Goal: Information Seeking & Learning: Learn about a topic

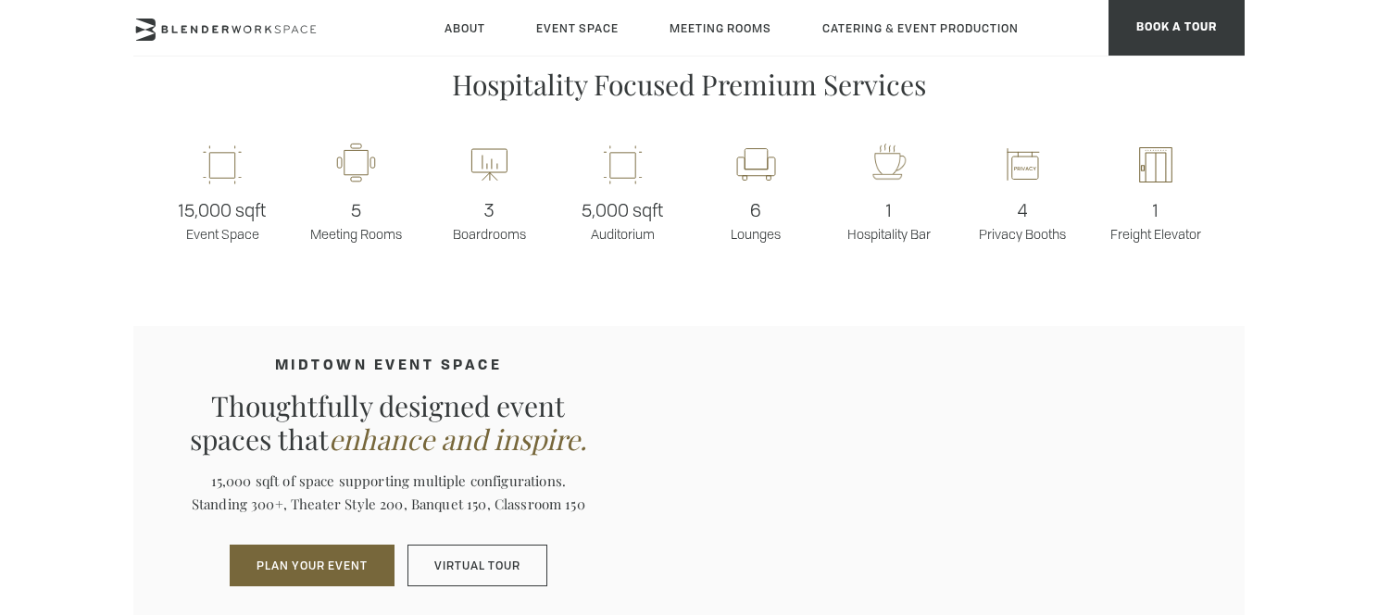
scroll to position [1563, 0]
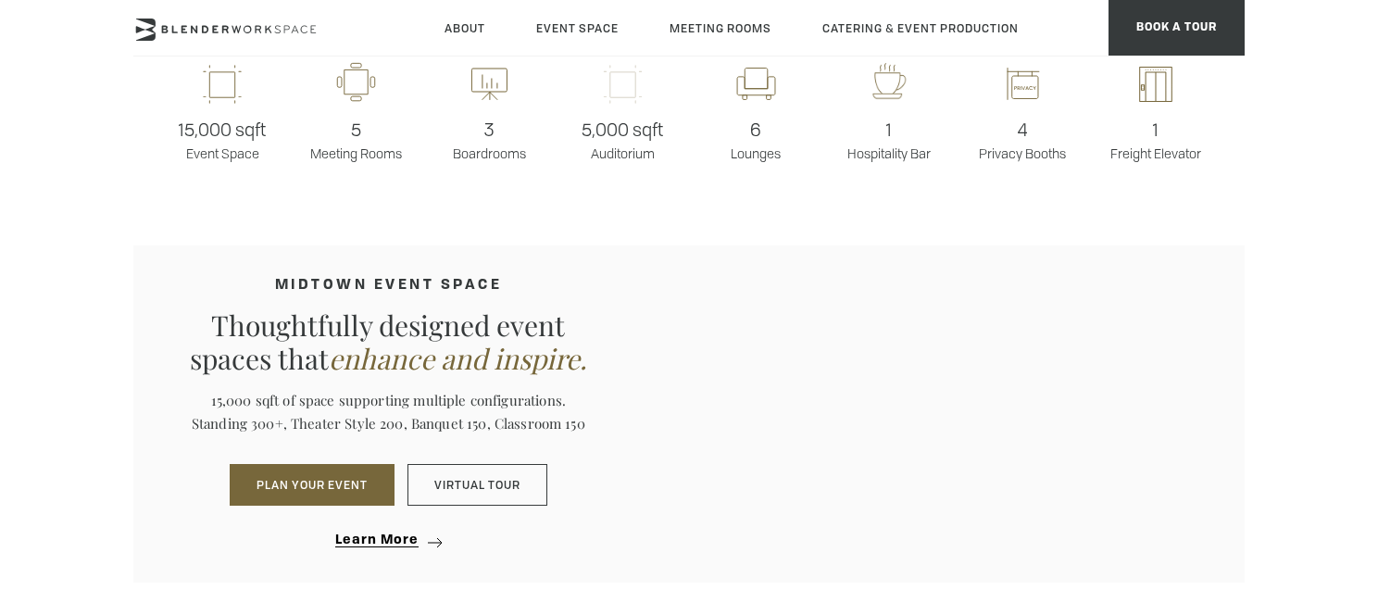
click at [617, 90] on rect at bounding box center [622, 85] width 52 height 44
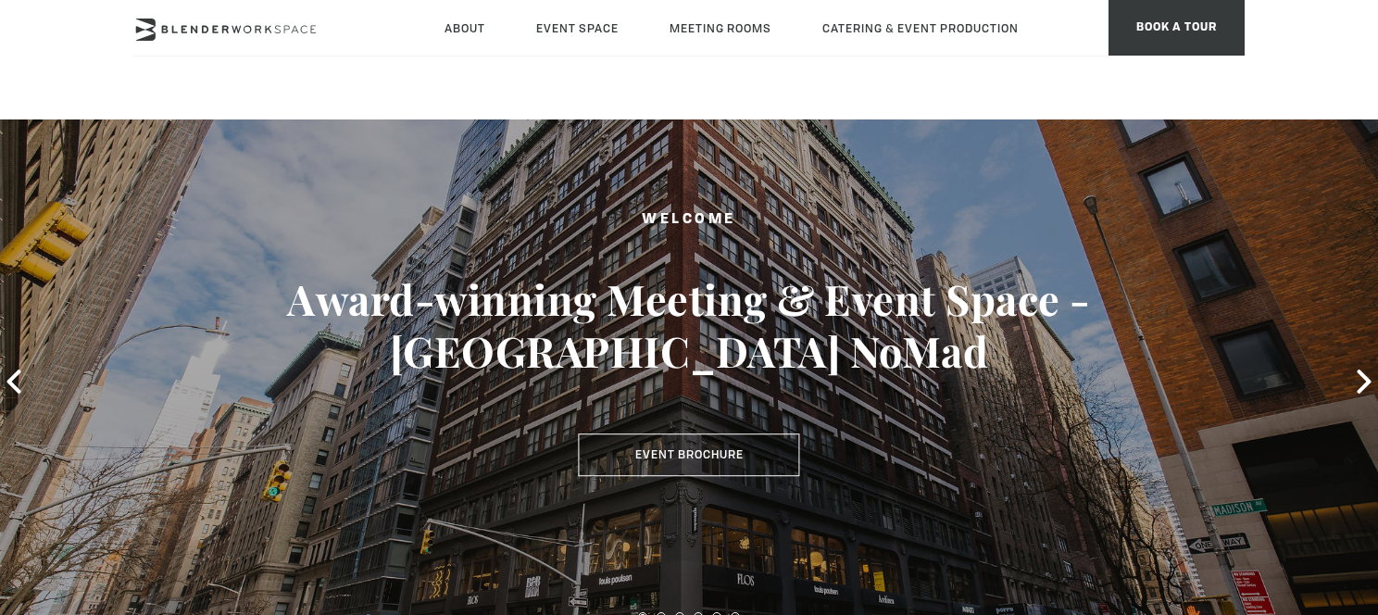
scroll to position [0, 0]
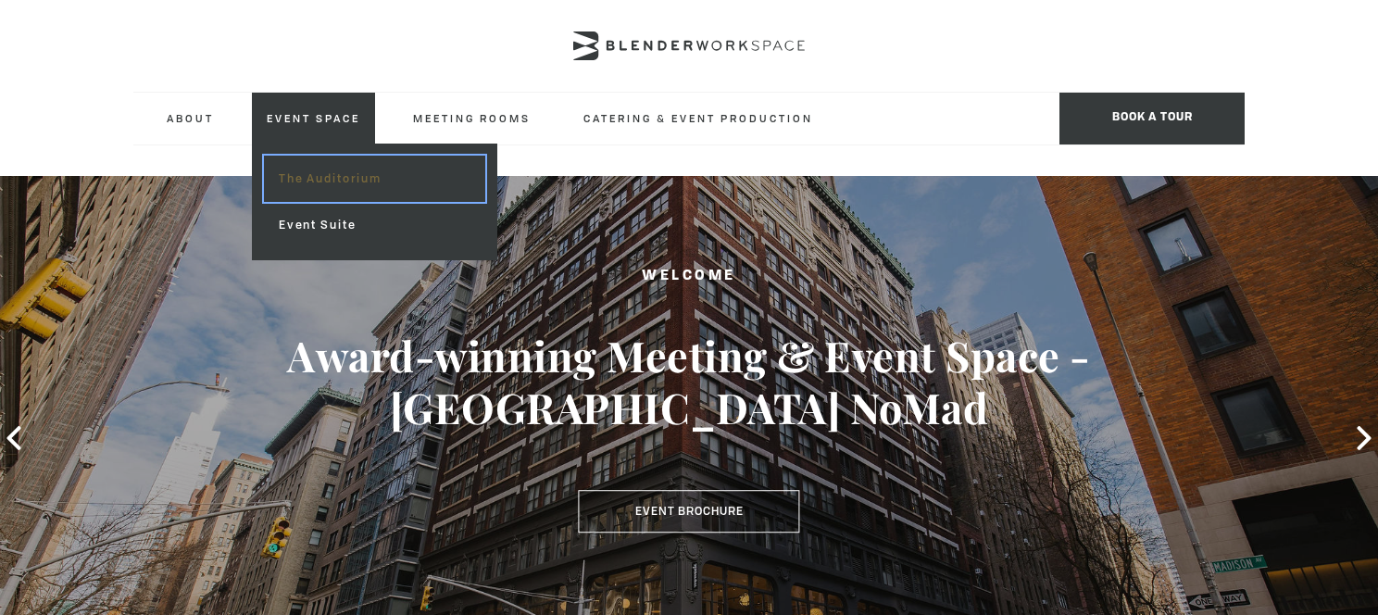
click at [351, 184] on link "The Auditorium" at bounding box center [374, 179] width 221 height 46
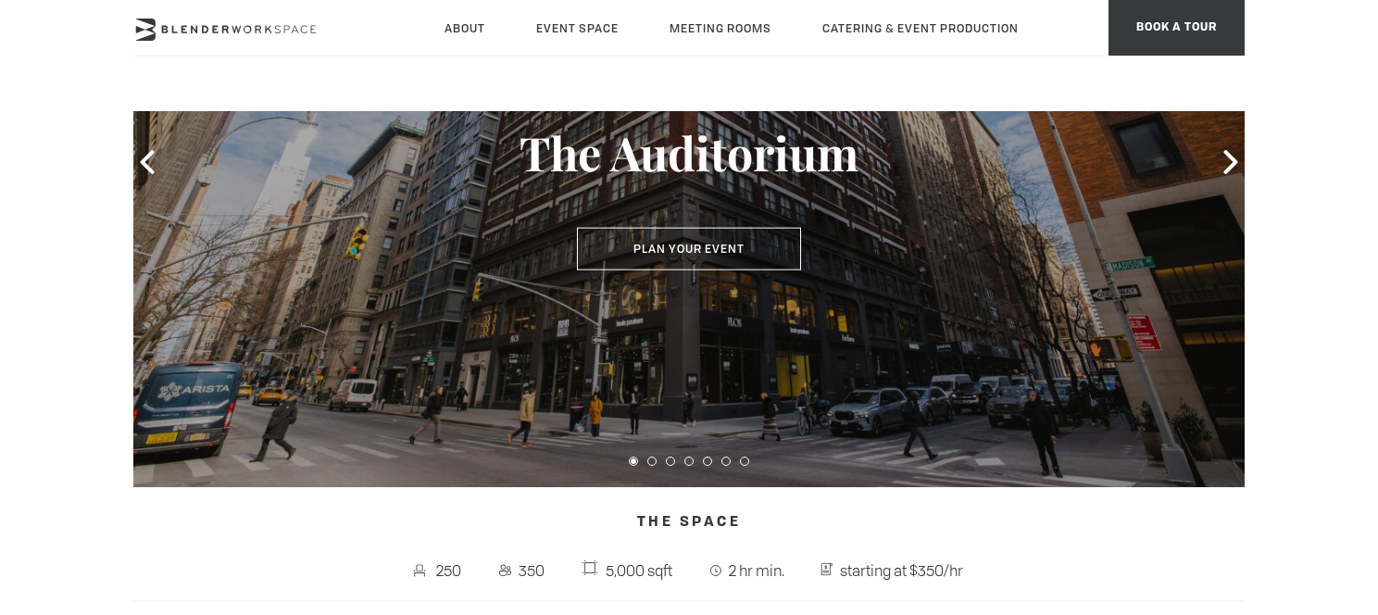
scroll to position [193, 0]
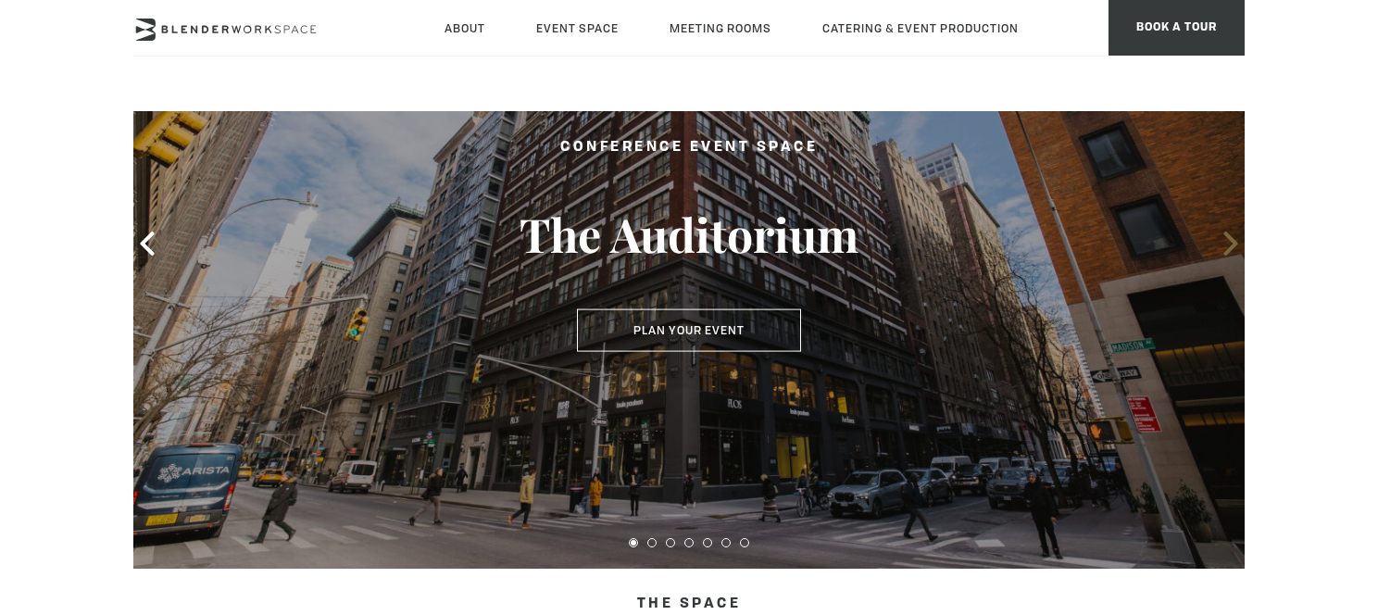
click at [1232, 244] on icon at bounding box center [1230, 243] width 14 height 24
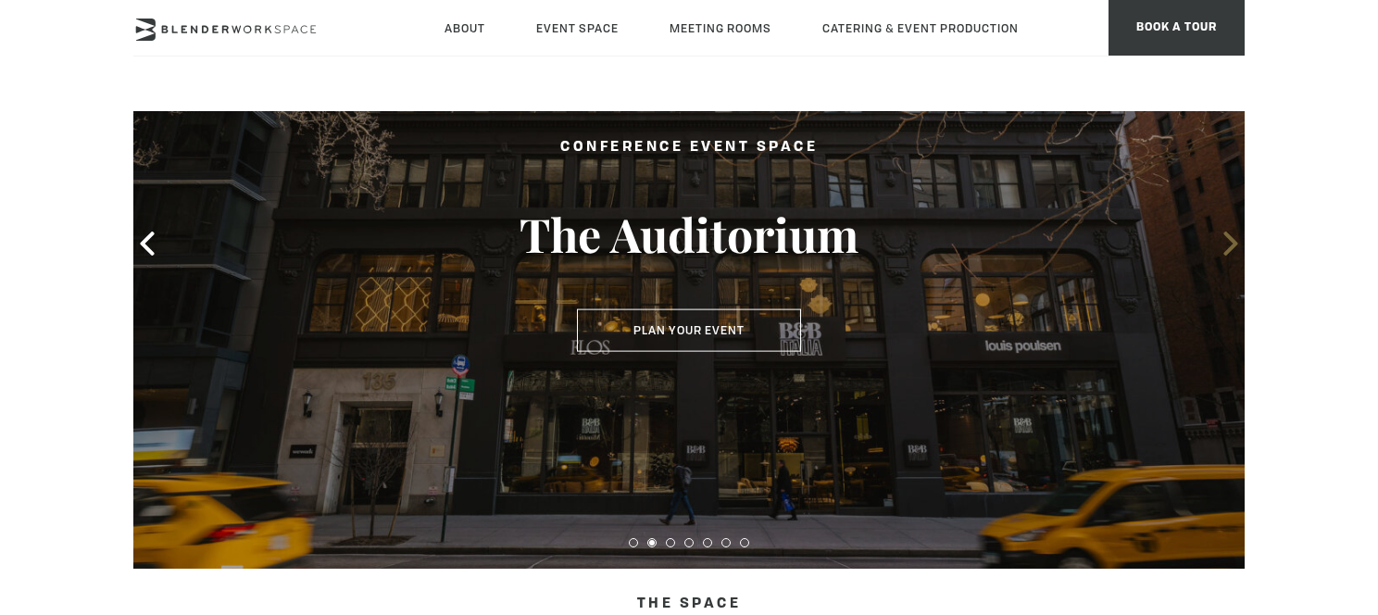
click at [1232, 244] on icon at bounding box center [1230, 243] width 14 height 24
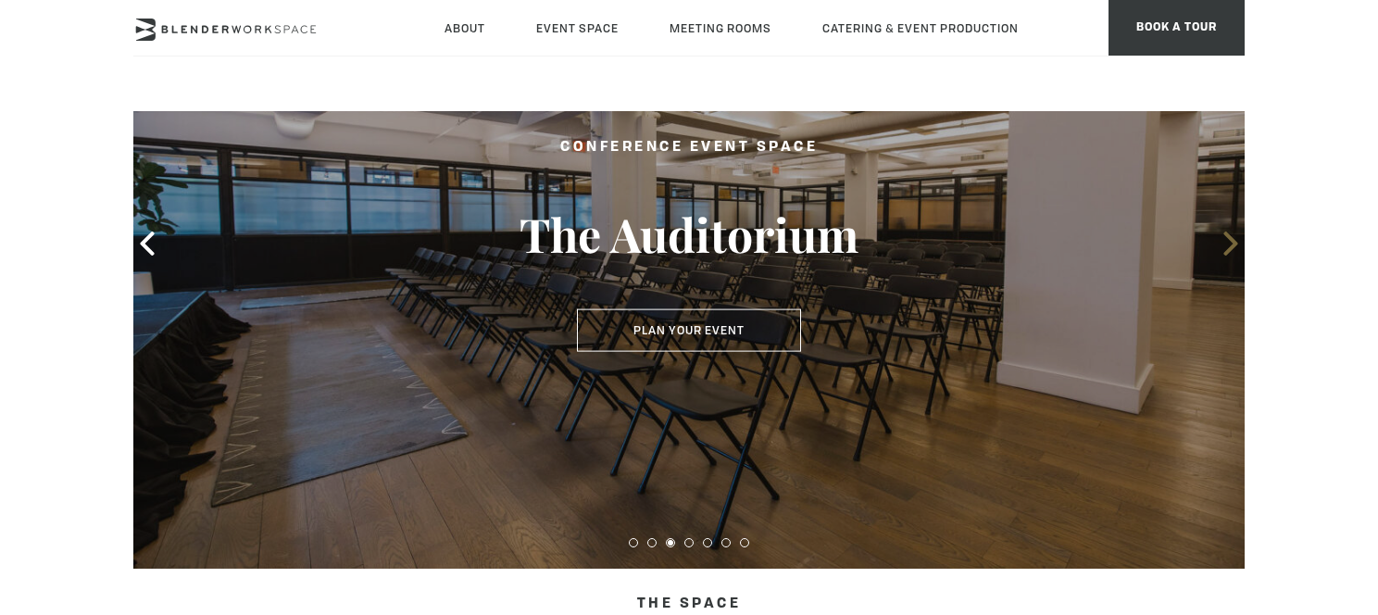
click at [1232, 244] on icon at bounding box center [1230, 243] width 14 height 24
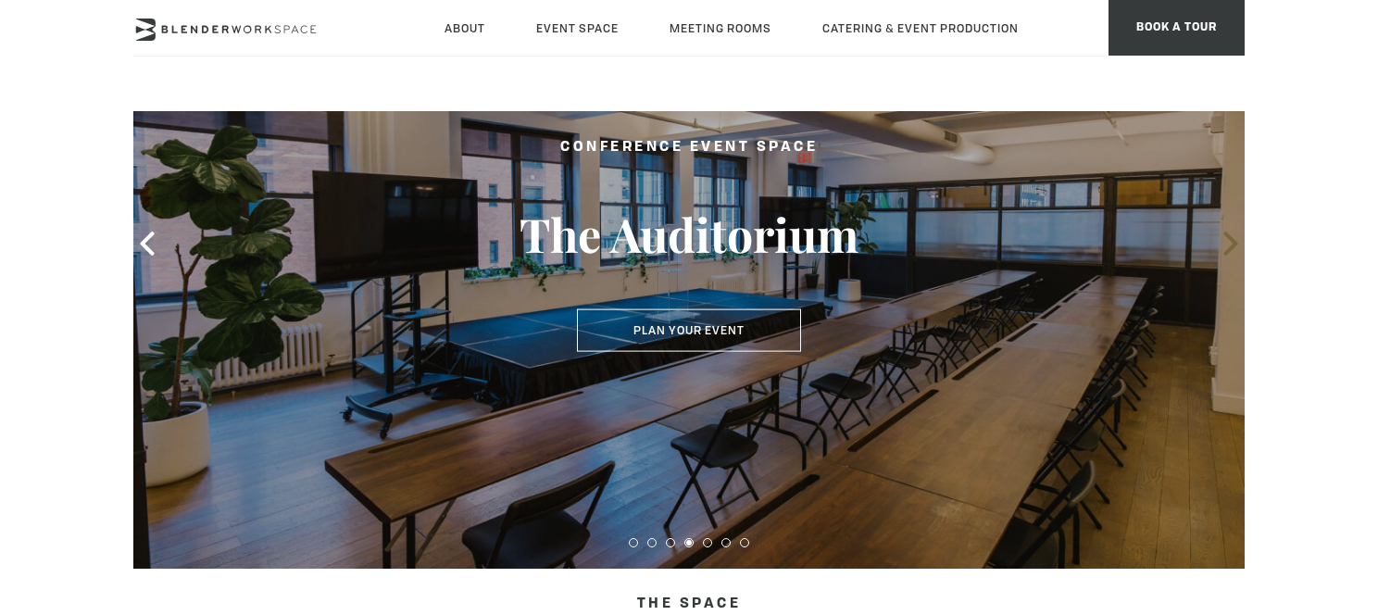
click at [1228, 247] on icon at bounding box center [1230, 243] width 14 height 24
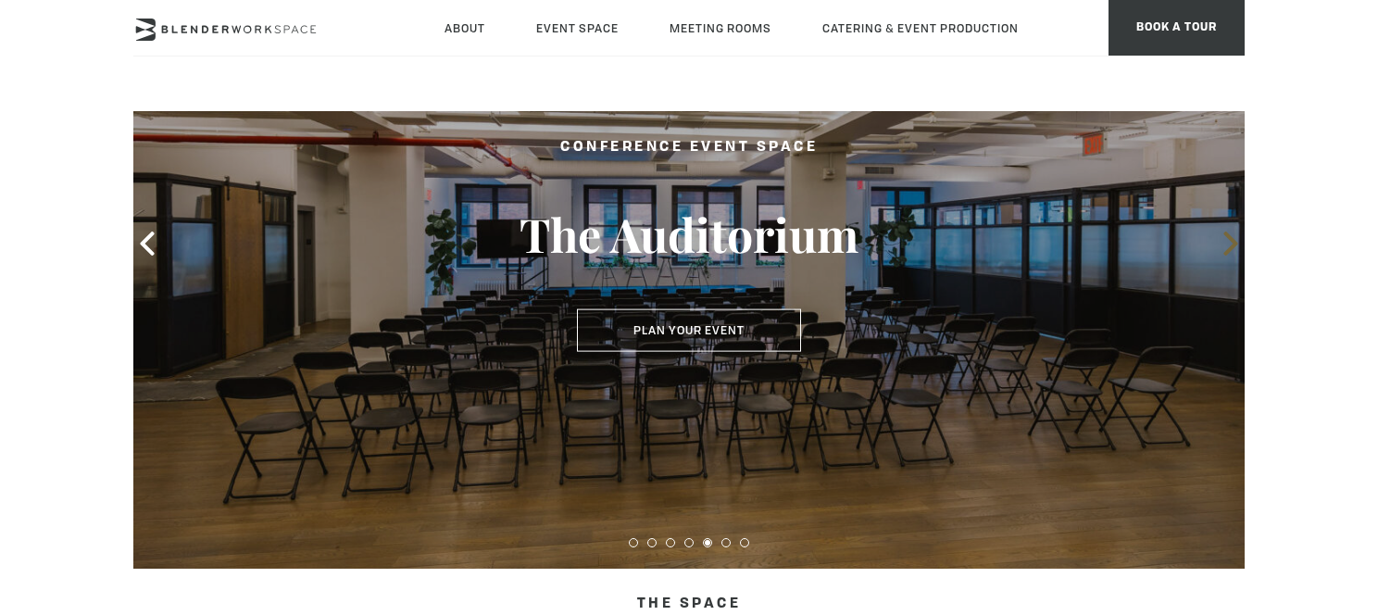
click at [1228, 247] on icon at bounding box center [1230, 243] width 14 height 24
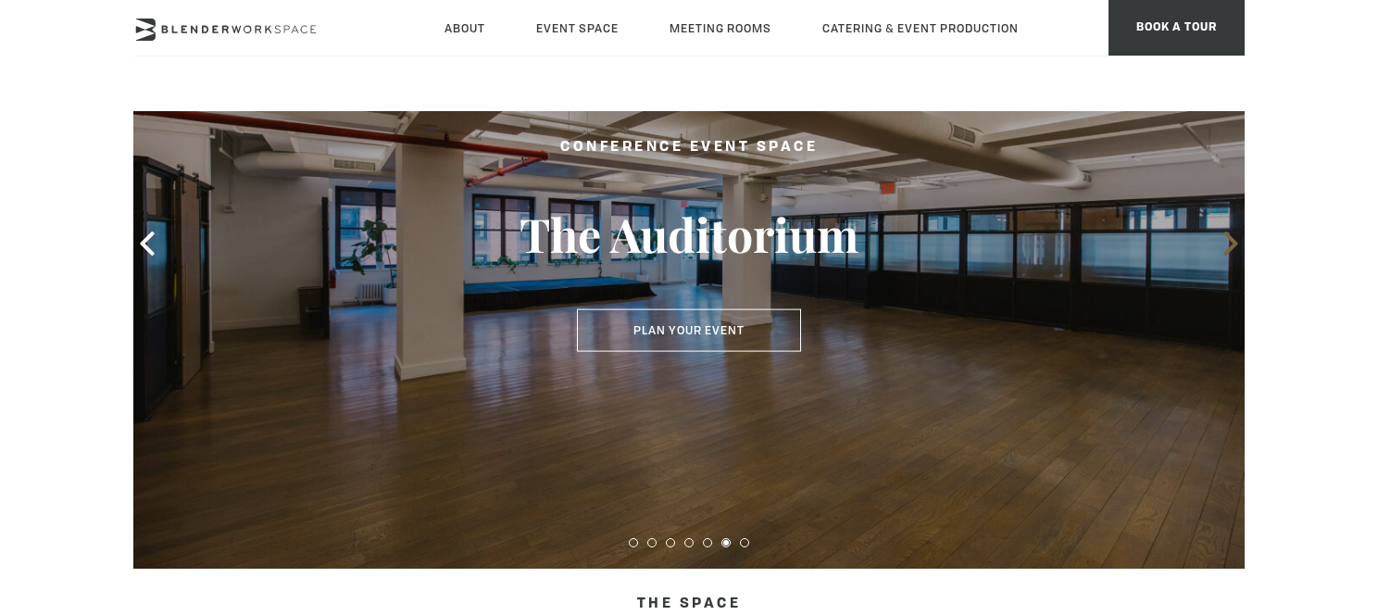
click at [1228, 247] on icon at bounding box center [1230, 243] width 14 height 24
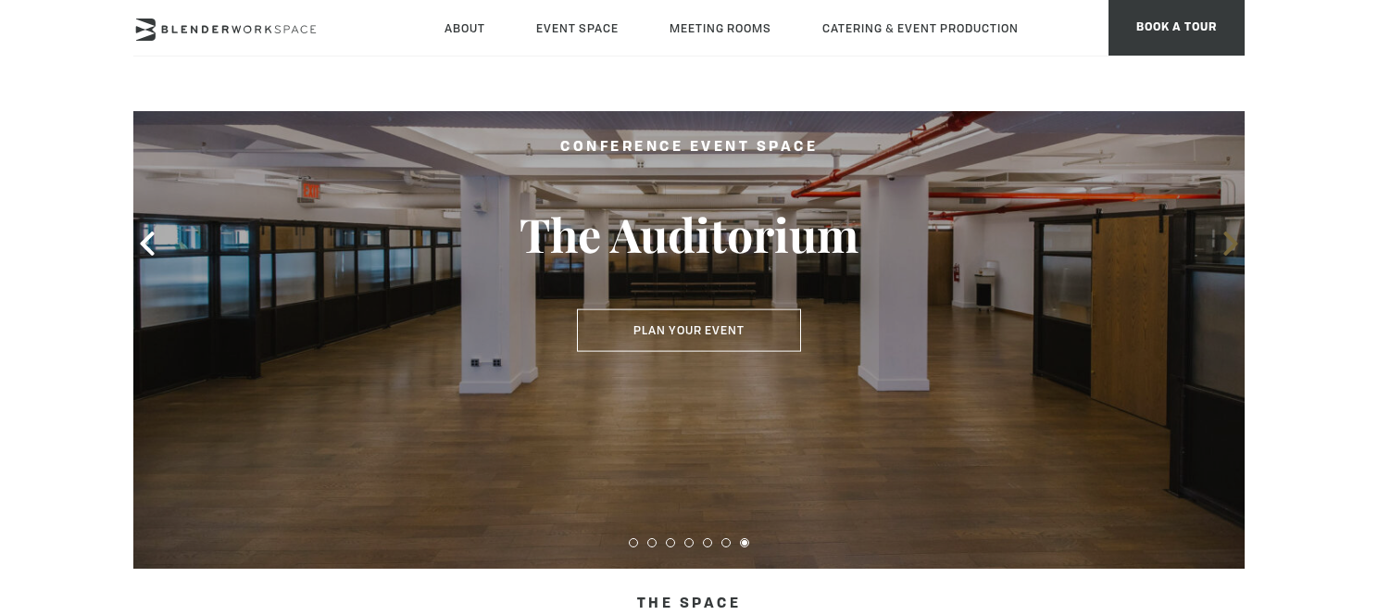
click at [1228, 247] on icon at bounding box center [1230, 243] width 14 height 24
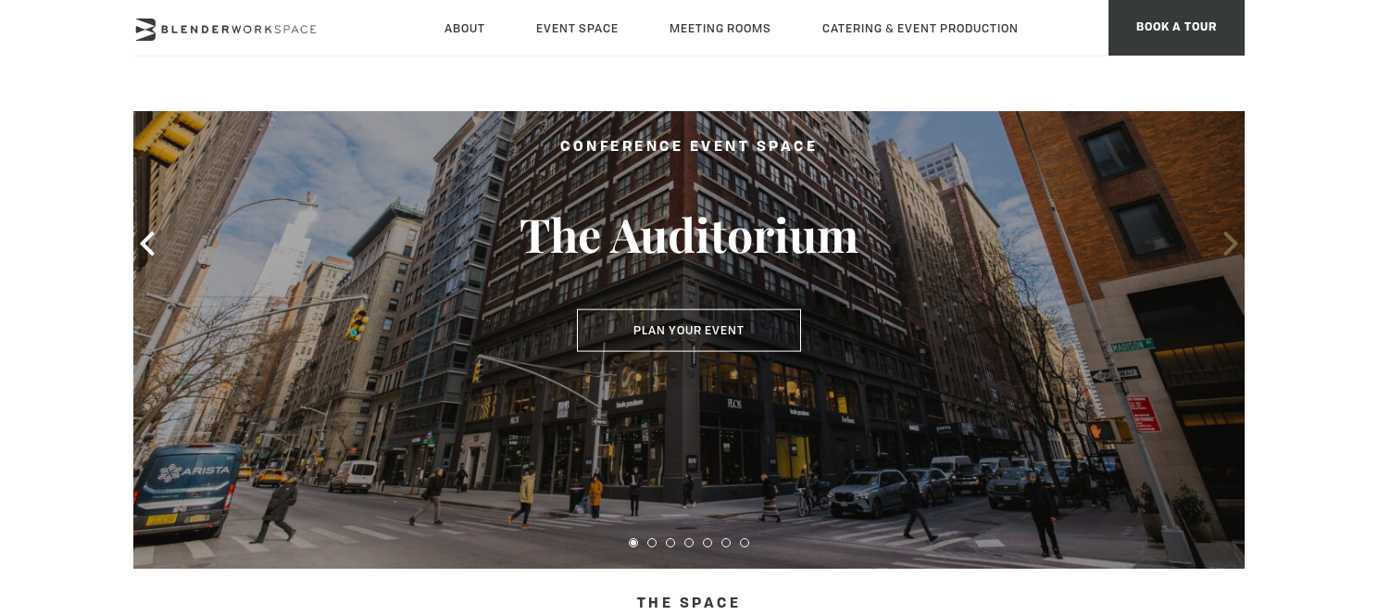
click at [1228, 247] on icon at bounding box center [1230, 243] width 14 height 24
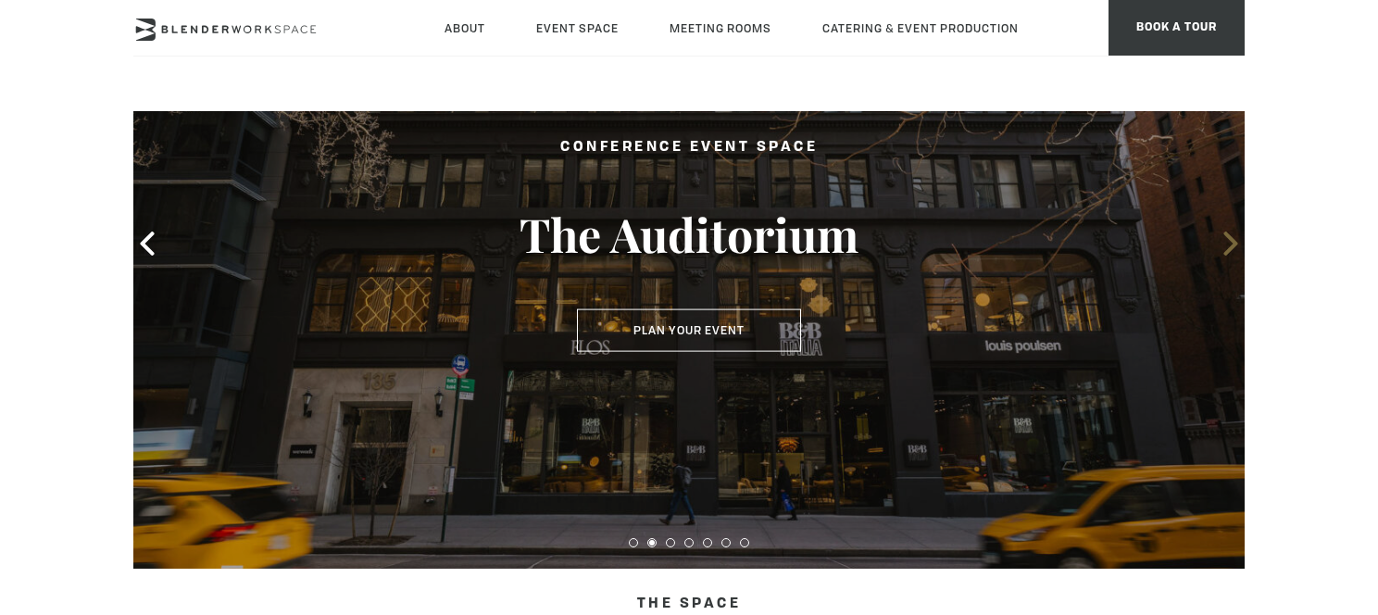
click at [1228, 247] on icon at bounding box center [1230, 243] width 14 height 24
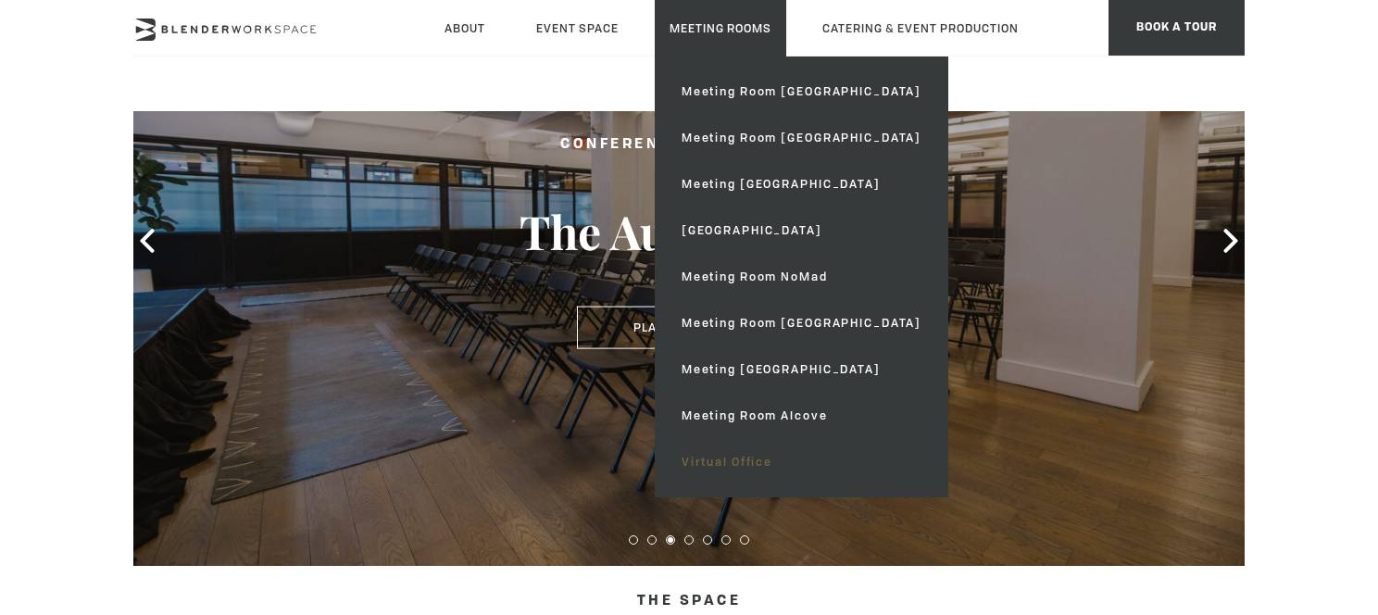
scroll to position [196, 0]
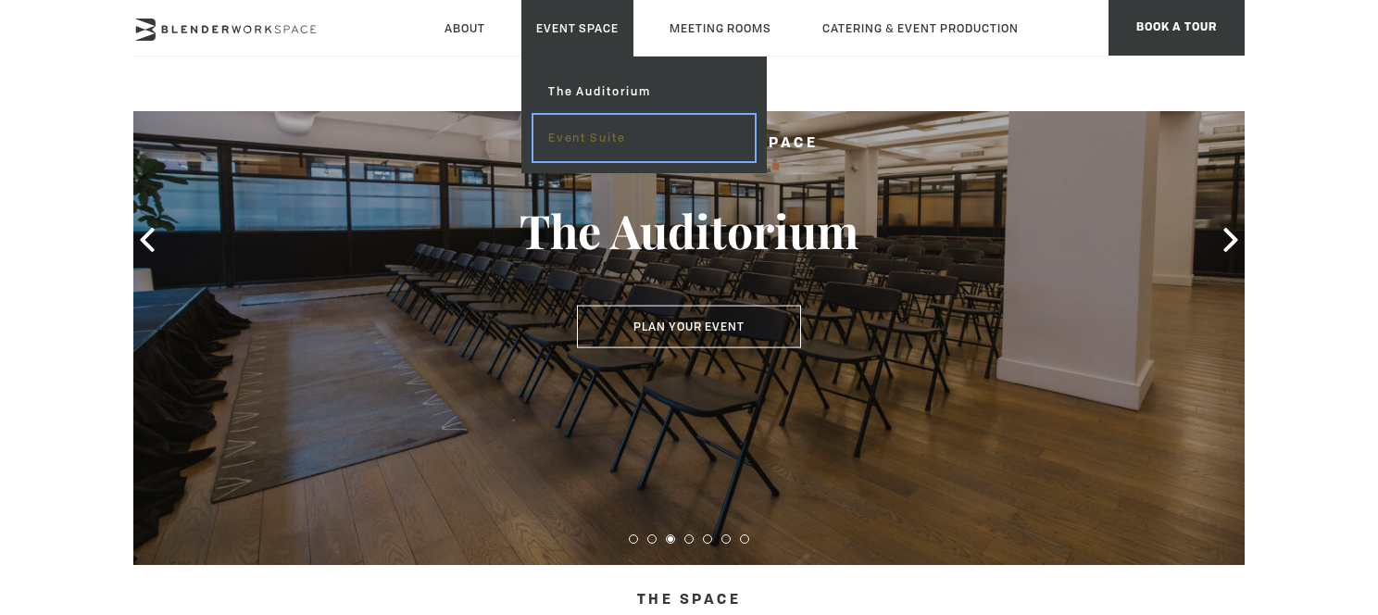
click at [572, 141] on link "Event Suite" at bounding box center [643, 138] width 221 height 46
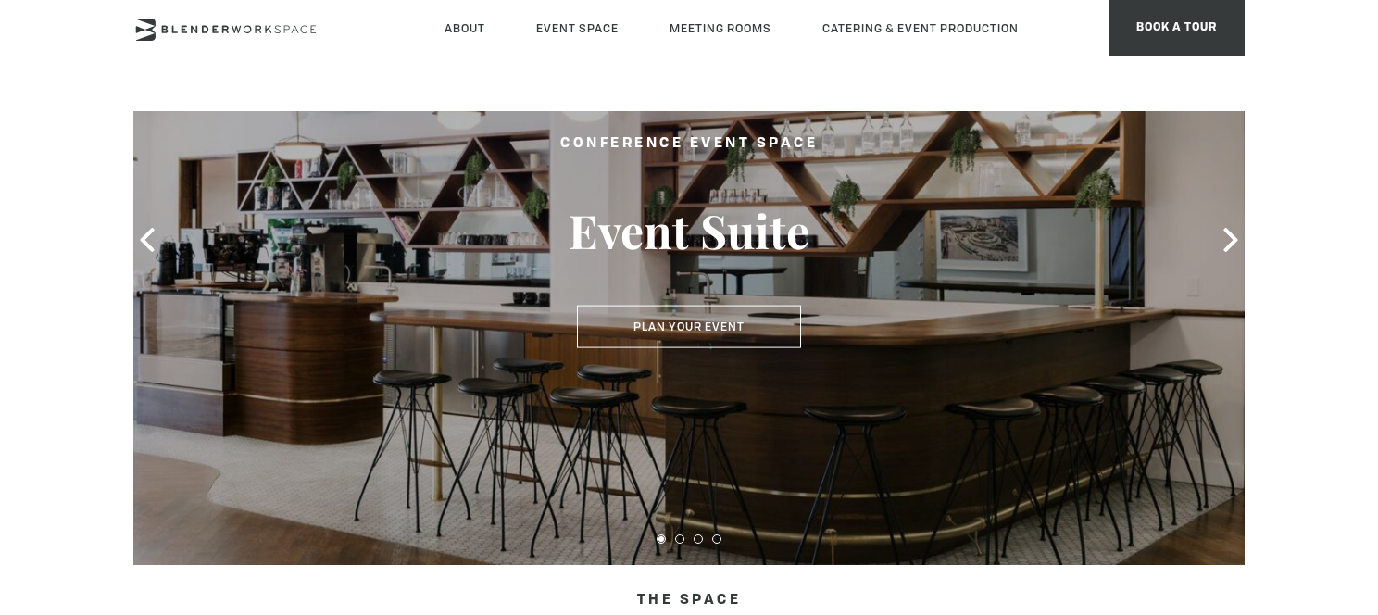
scroll to position [210, 0]
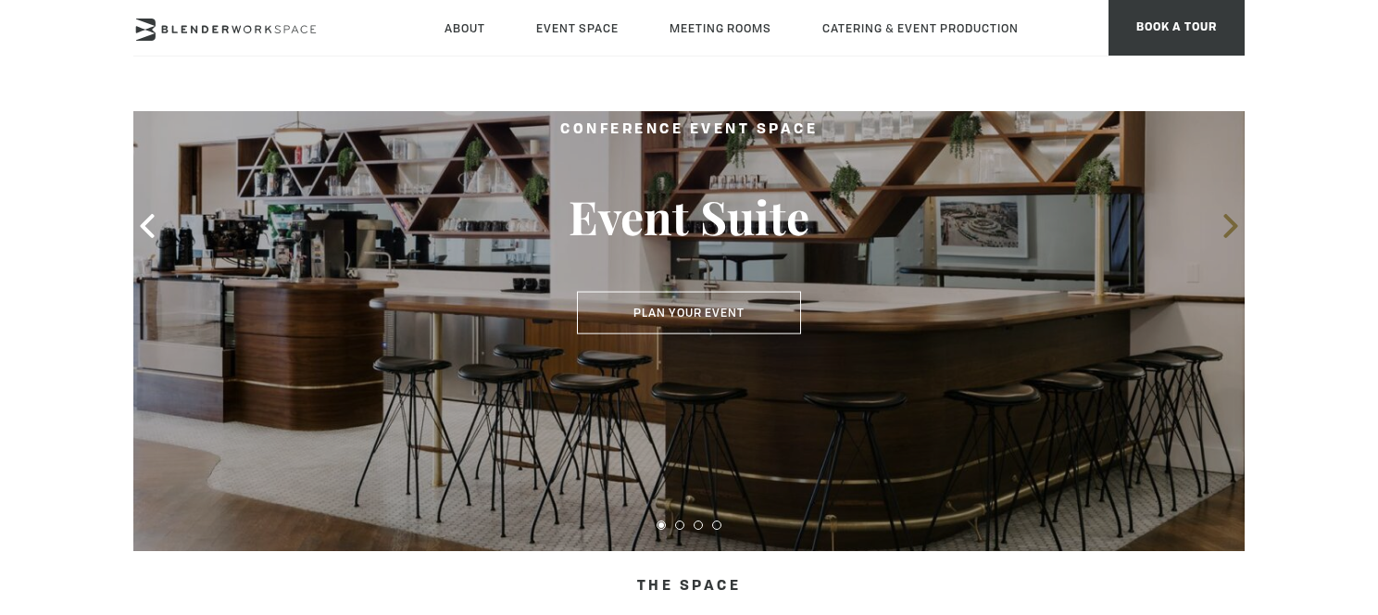
click at [1228, 218] on icon at bounding box center [1230, 226] width 14 height 24
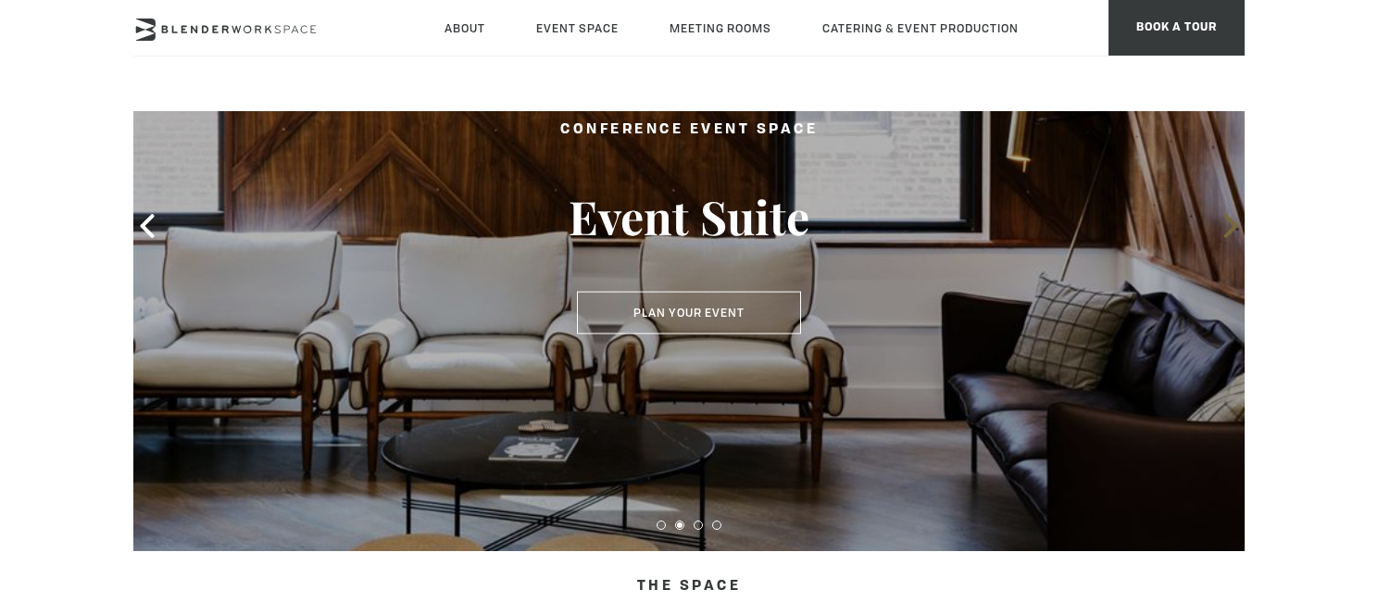
click at [1228, 219] on icon at bounding box center [1230, 226] width 14 height 24
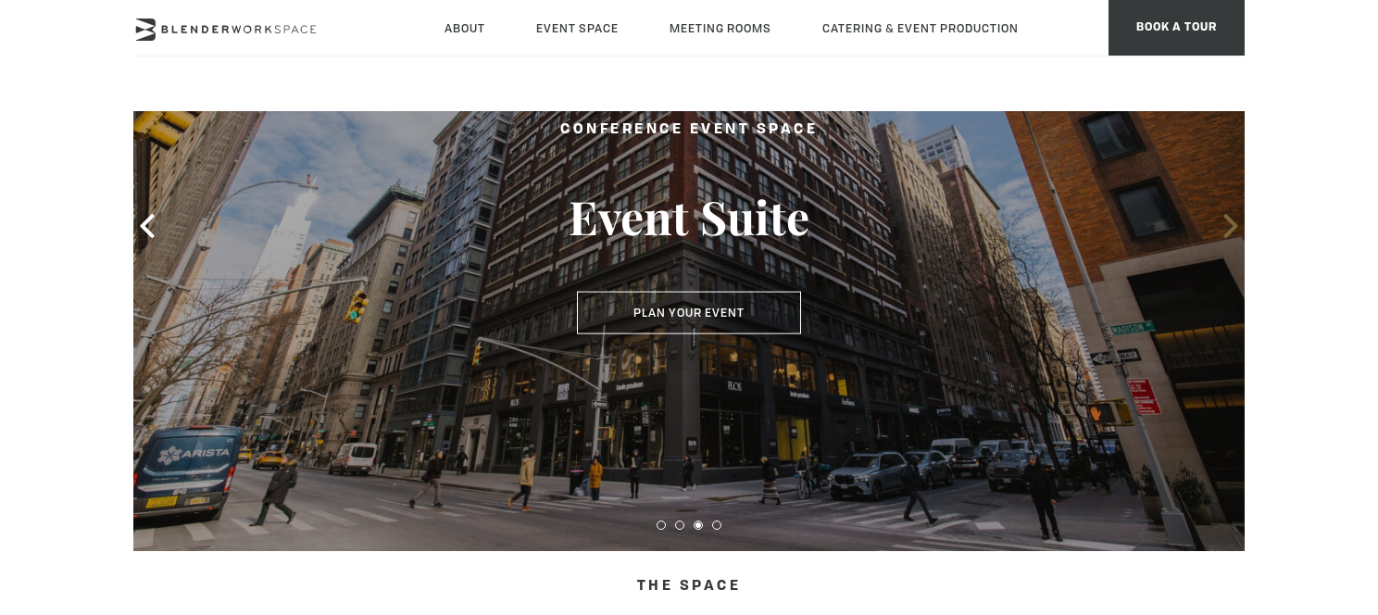
click at [1228, 219] on icon at bounding box center [1230, 226] width 14 height 24
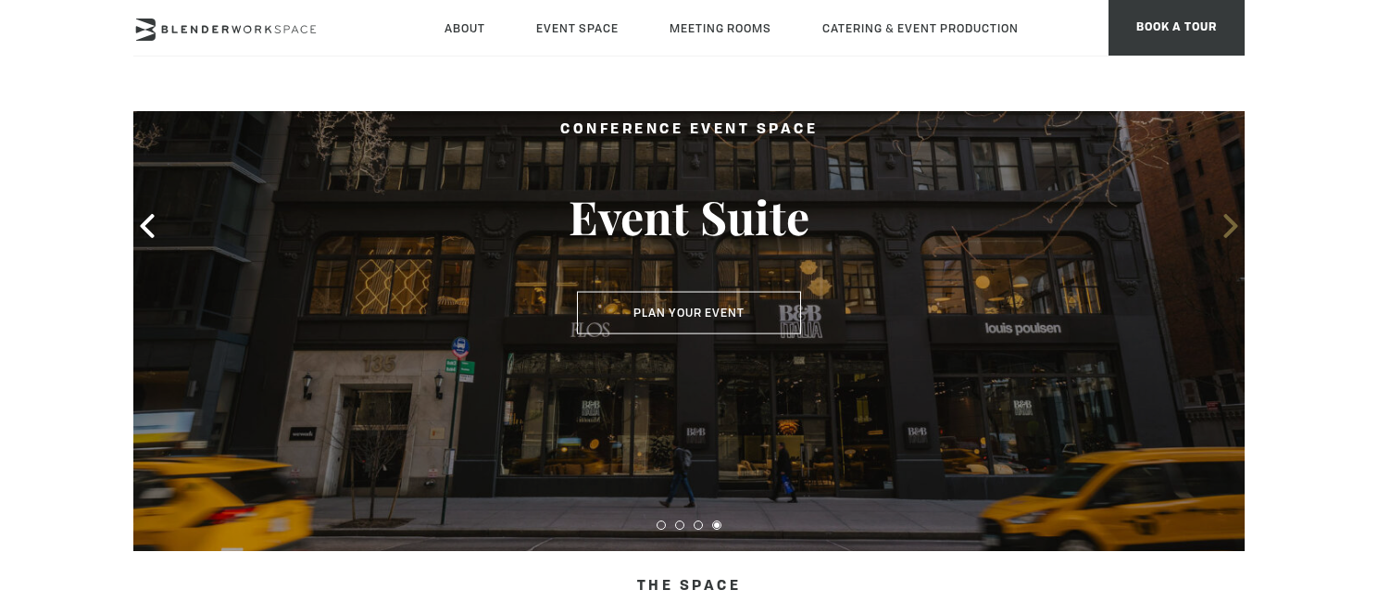
click at [1228, 219] on icon at bounding box center [1230, 226] width 14 height 24
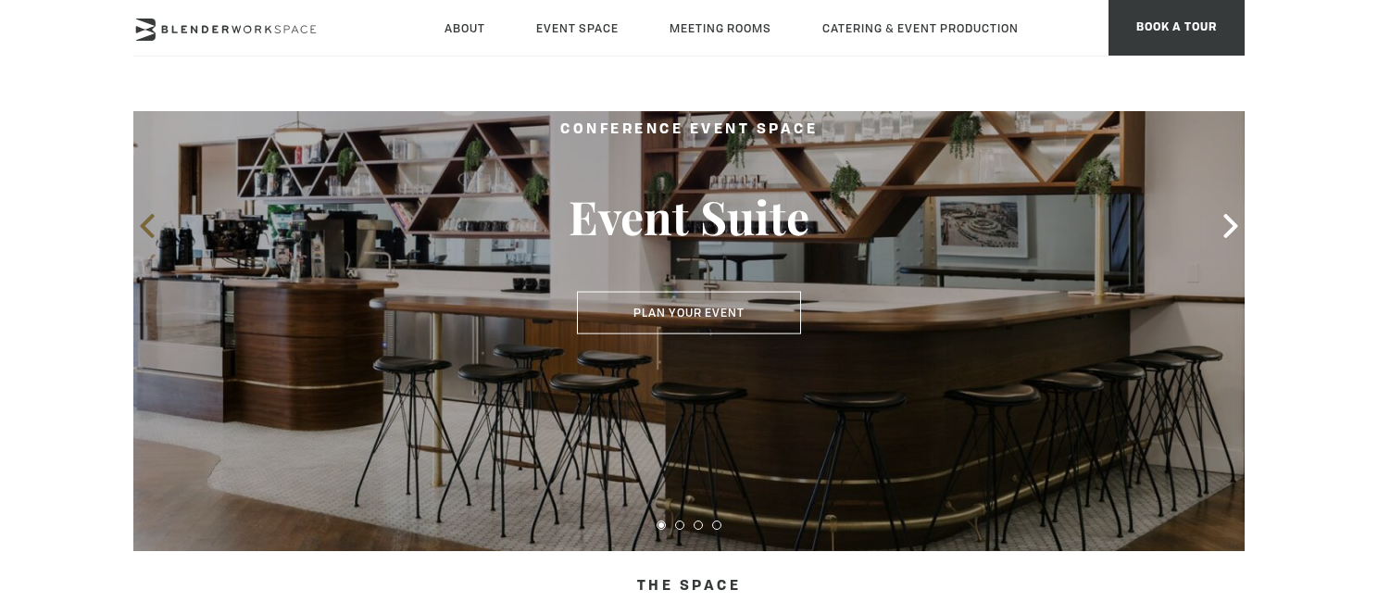
click at [158, 233] on icon at bounding box center [147, 226] width 24 height 24
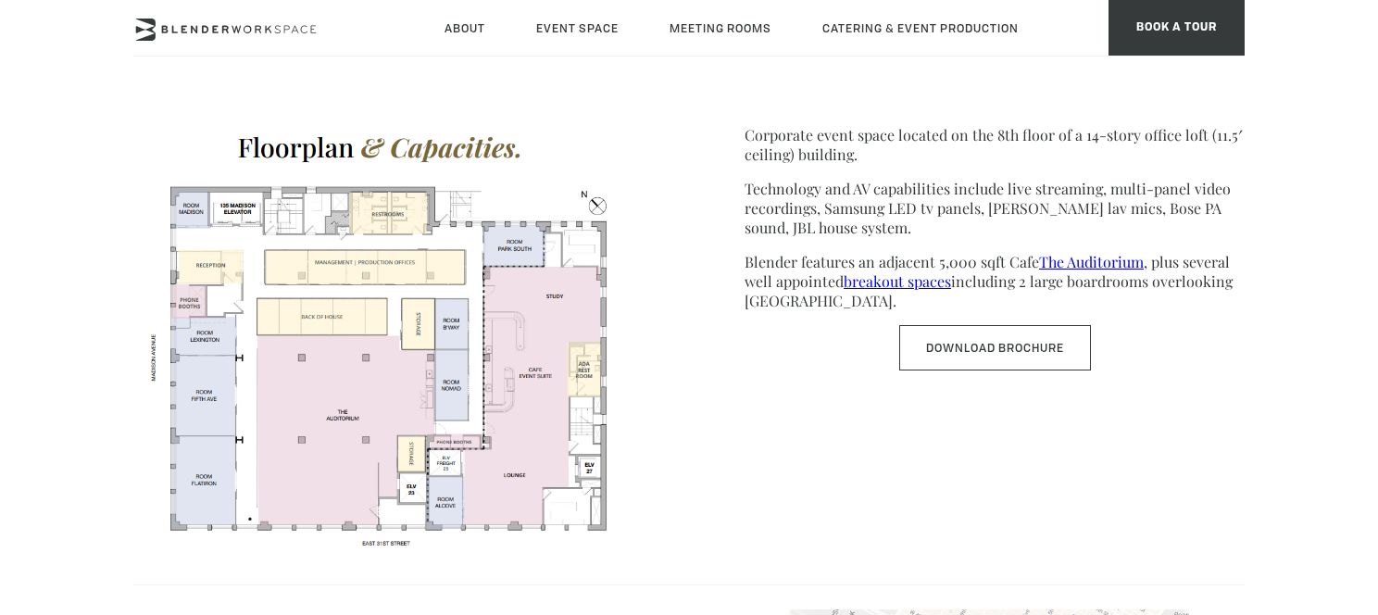
scroll to position [978, 0]
